Goal: Task Accomplishment & Management: Manage account settings

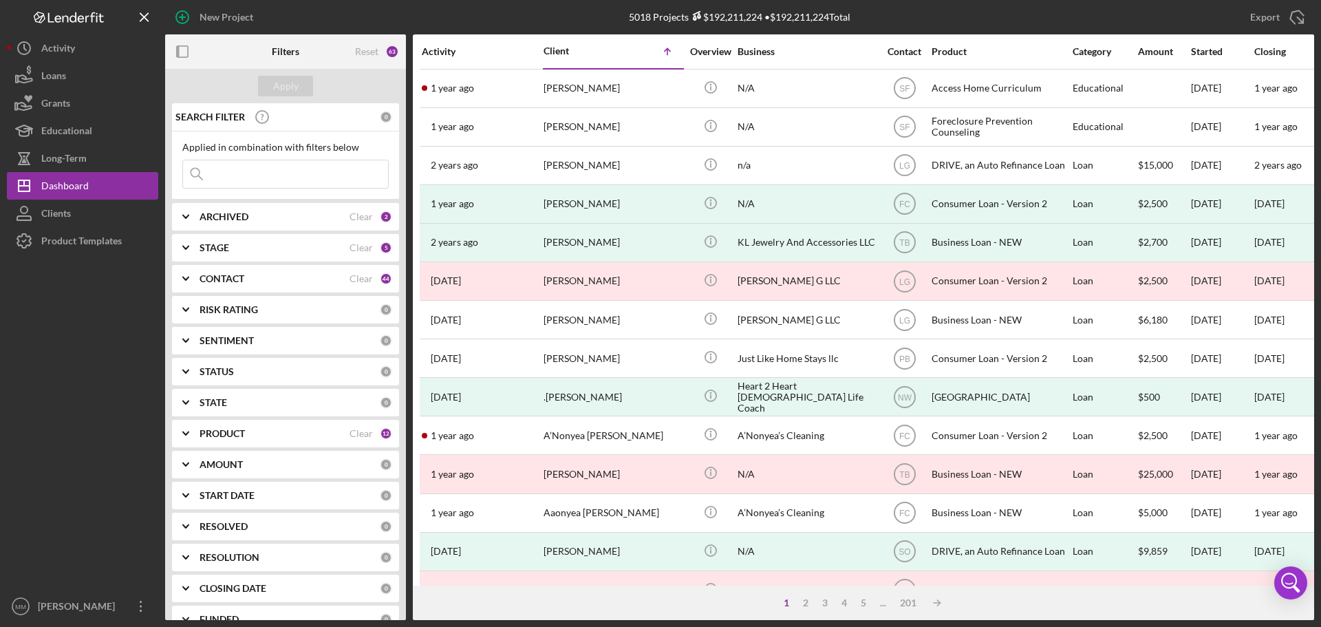
scroll to position [138, 0]
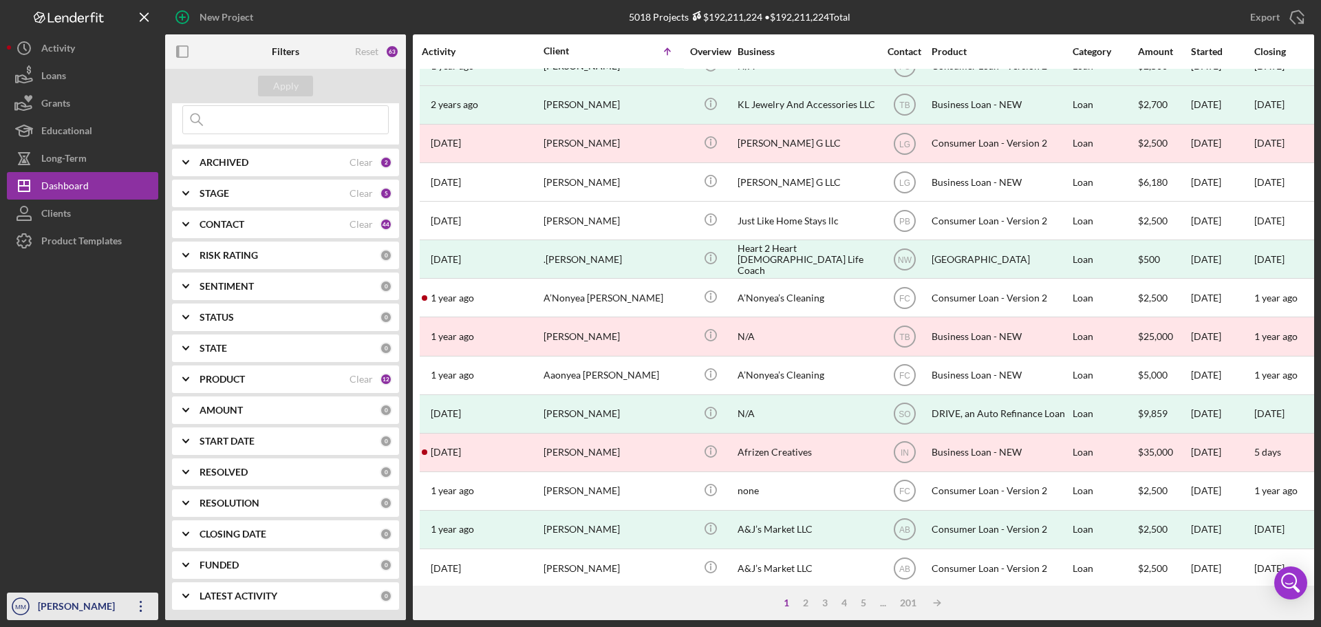
click at [140, 606] on icon "button" at bounding box center [141, 605] width 2 height 11
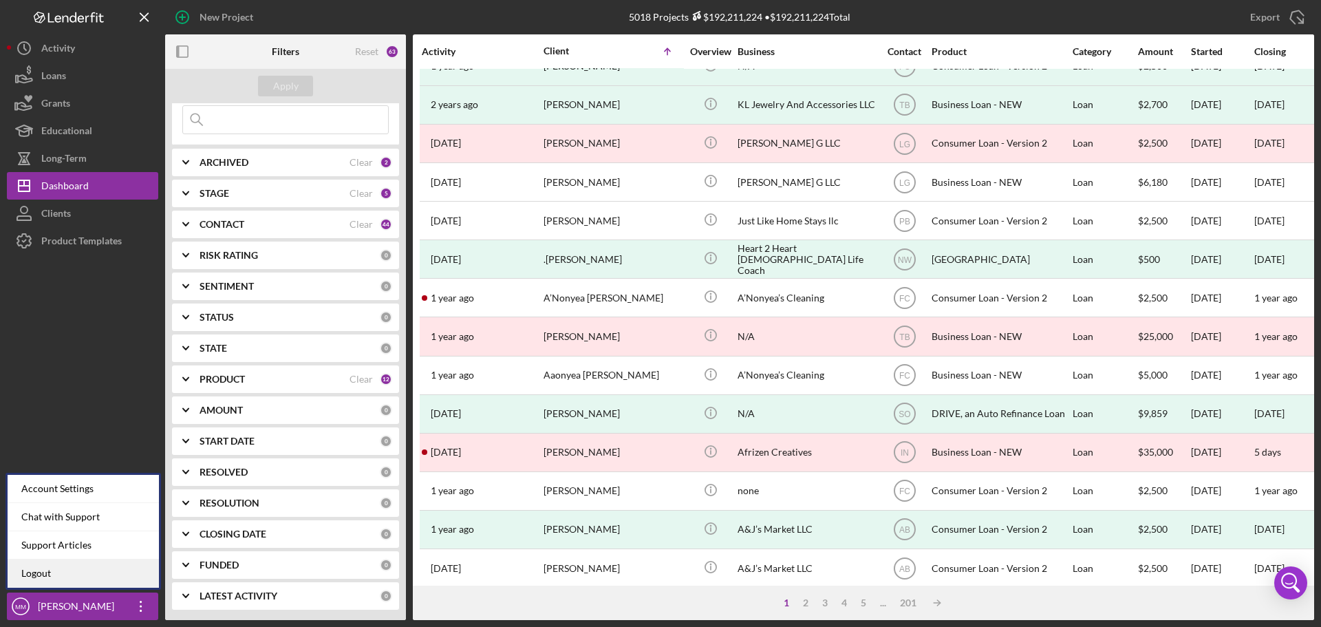
click at [86, 572] on link "Logout" at bounding box center [83, 573] width 151 height 28
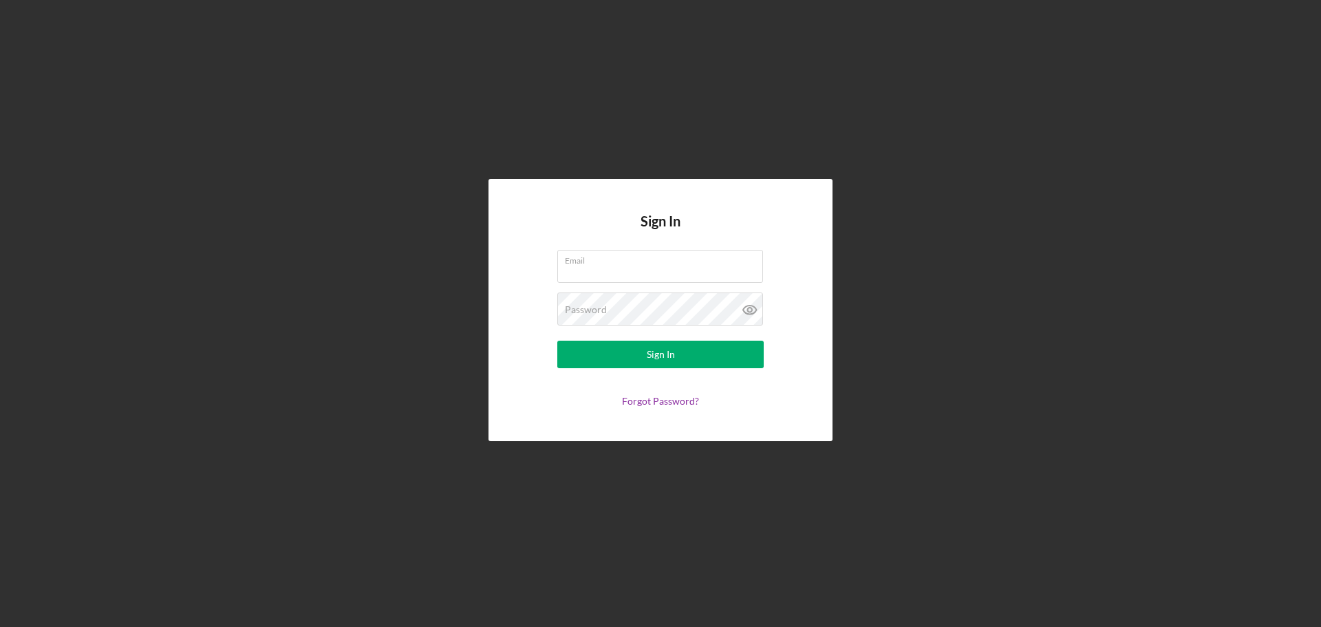
type input "[EMAIL_ADDRESS][DOMAIN_NAME]"
